Goal: Information Seeking & Learning: Find specific page/section

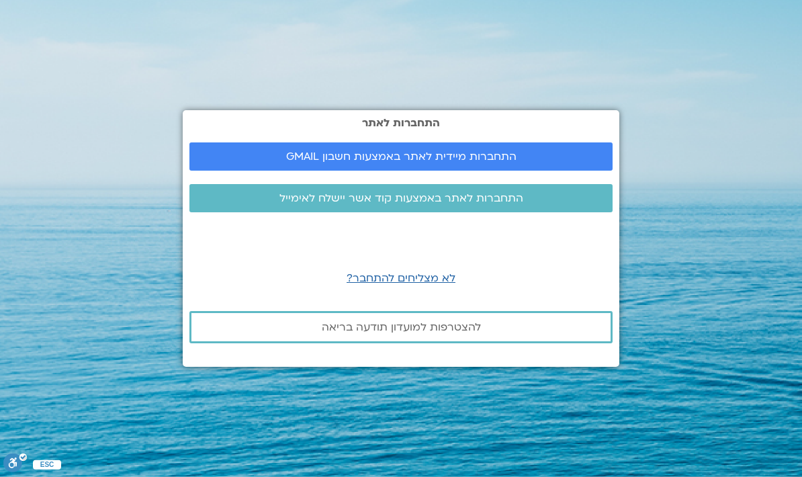
click at [546, 150] on span "התחברות מיידית לאתר באמצעות חשבון GMAIL" at bounding box center [400, 156] width 391 height 12
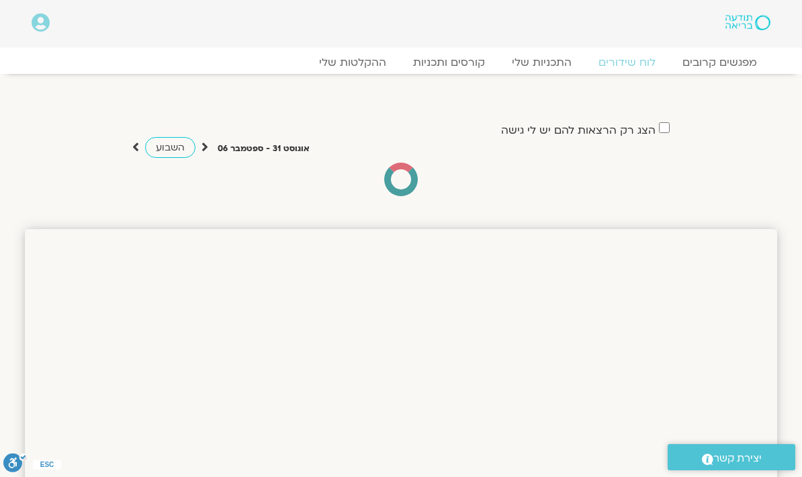
click at [366, 59] on link "ההקלטות שלי" at bounding box center [352, 62] width 94 height 13
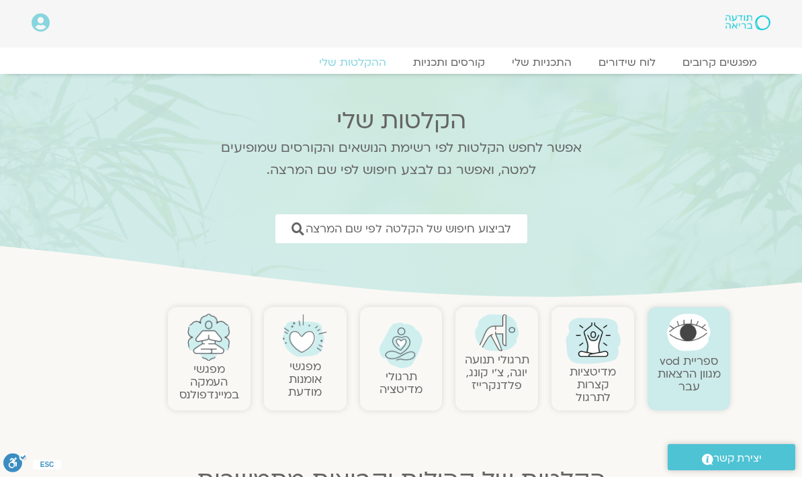
click at [436, 226] on span "לביצוע חיפוש של הקלטה לפי שם המרצה" at bounding box center [407, 228] width 205 height 13
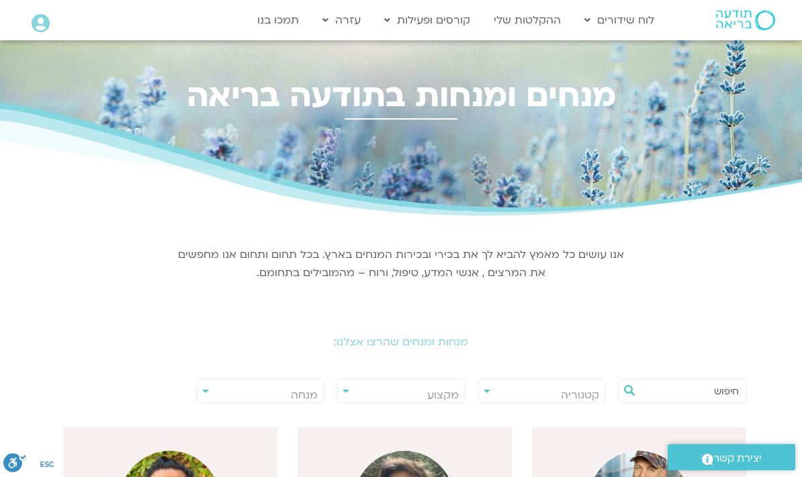
scroll to position [0, -1]
click at [681, 384] on input "text" at bounding box center [688, 390] width 99 height 23
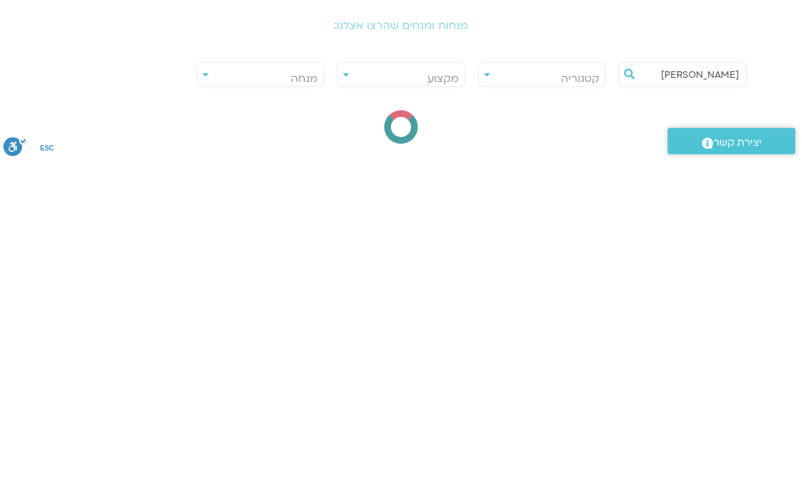
type input "רון אלון"
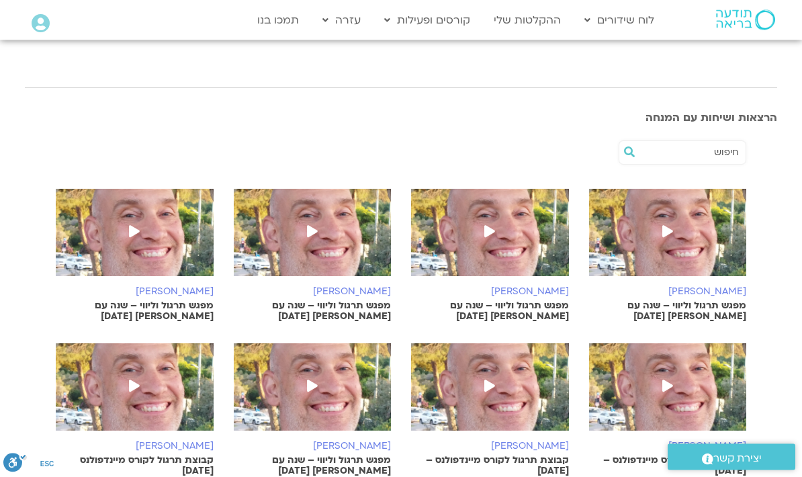
scroll to position [403, 0]
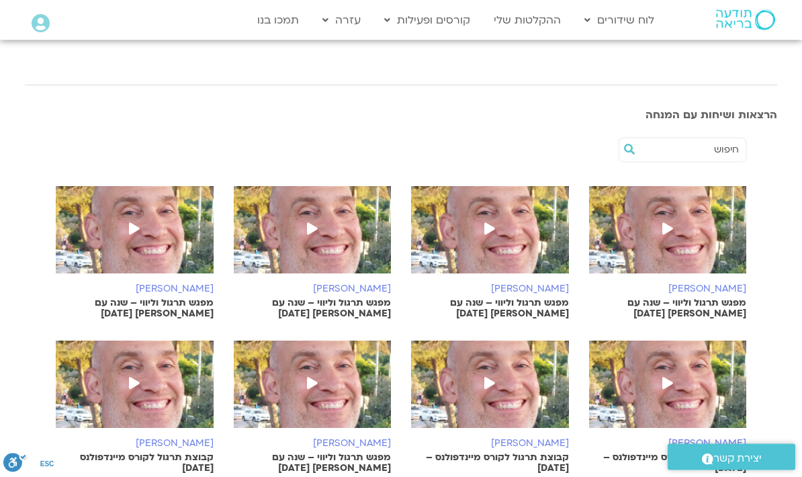
click at [685, 267] on img at bounding box center [668, 237] width 158 height 101
